Goal: Navigation & Orientation: Find specific page/section

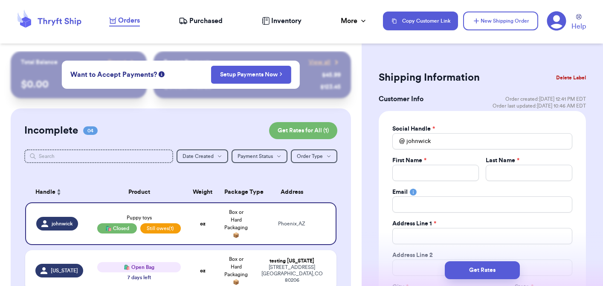
select select "AZ"
select select "unpaid"
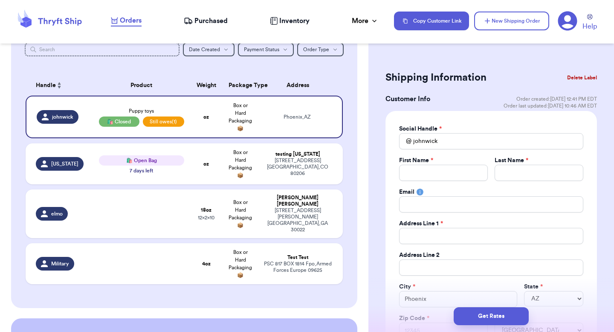
scroll to position [107, 0]
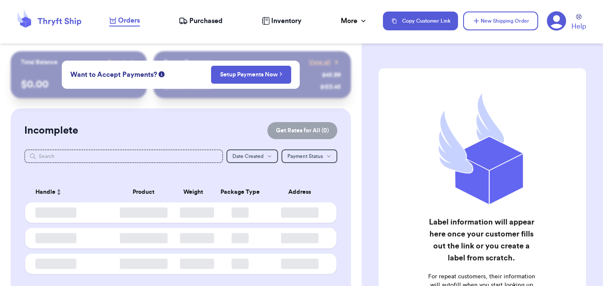
checkbox input "false"
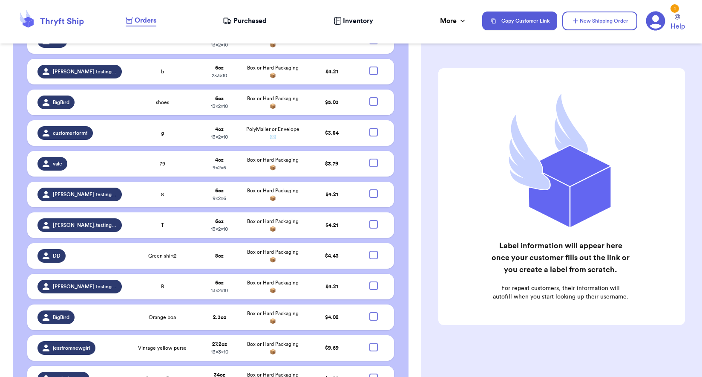
scroll to position [1075, 0]
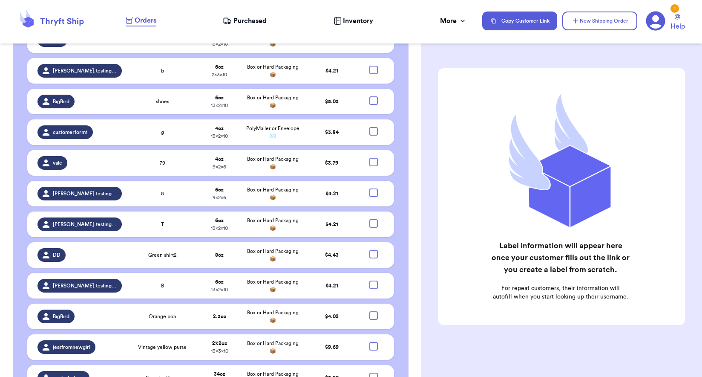
click at [226, 23] on icon at bounding box center [225, 22] width 1 height 1
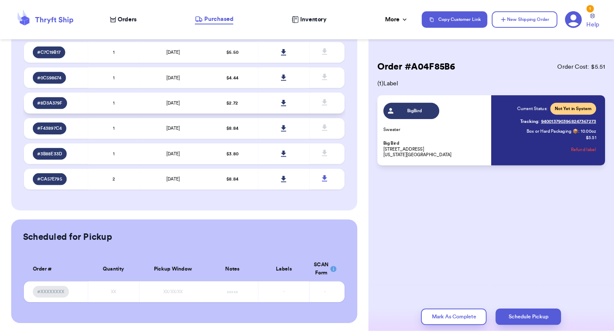
scroll to position [329, 0]
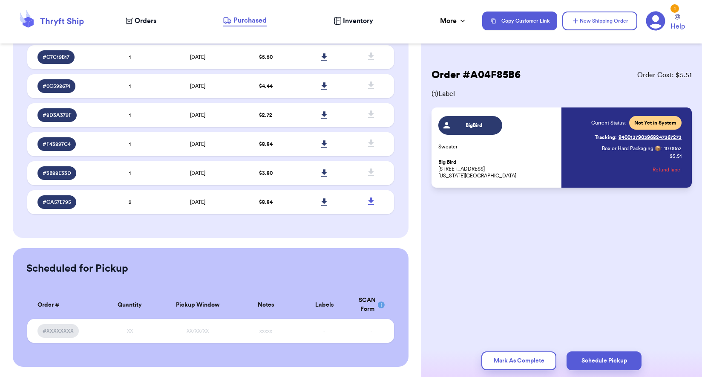
click at [347, 18] on span "Inventory" at bounding box center [358, 21] width 30 height 10
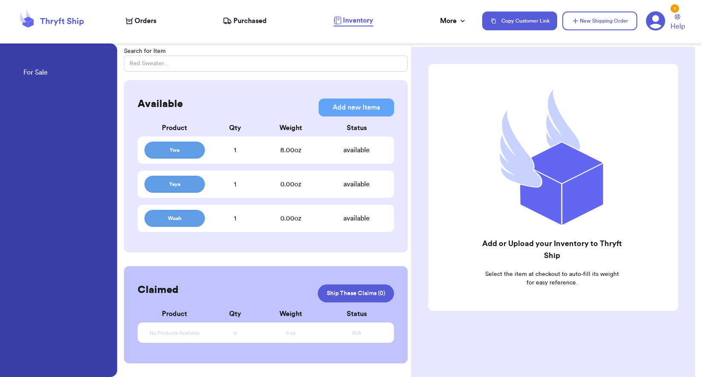
click at [142, 17] on span "Orders" at bounding box center [146, 21] width 22 height 10
